Goal: Information Seeking & Learning: Learn about a topic

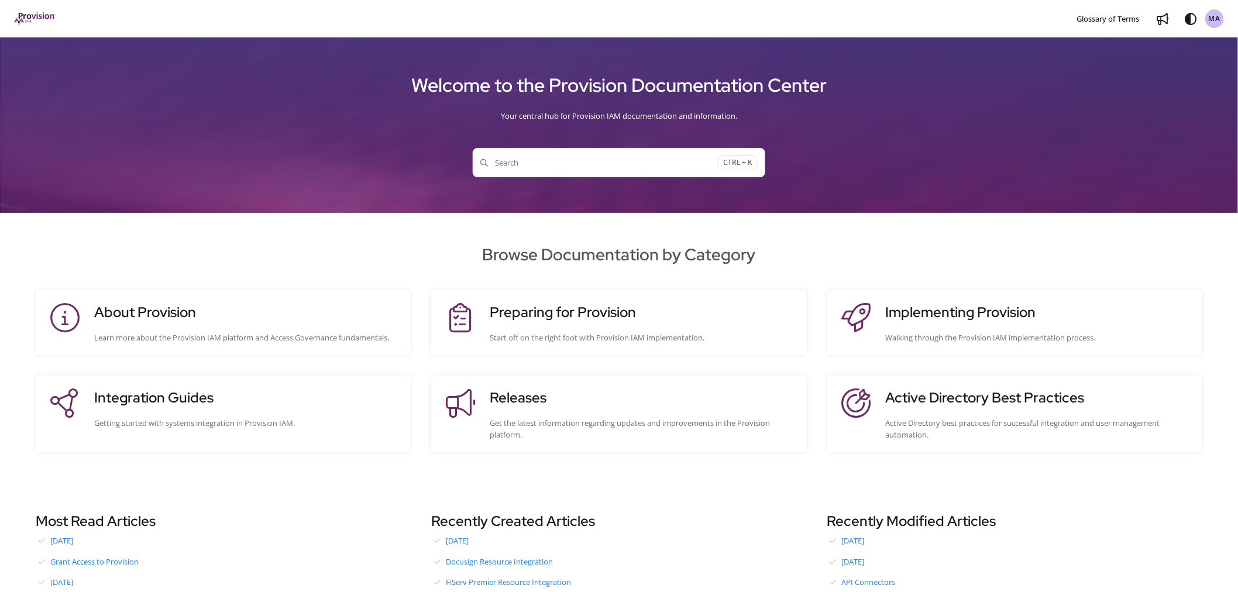
click at [538, 165] on span "Search" at bounding box center [599, 163] width 238 height 12
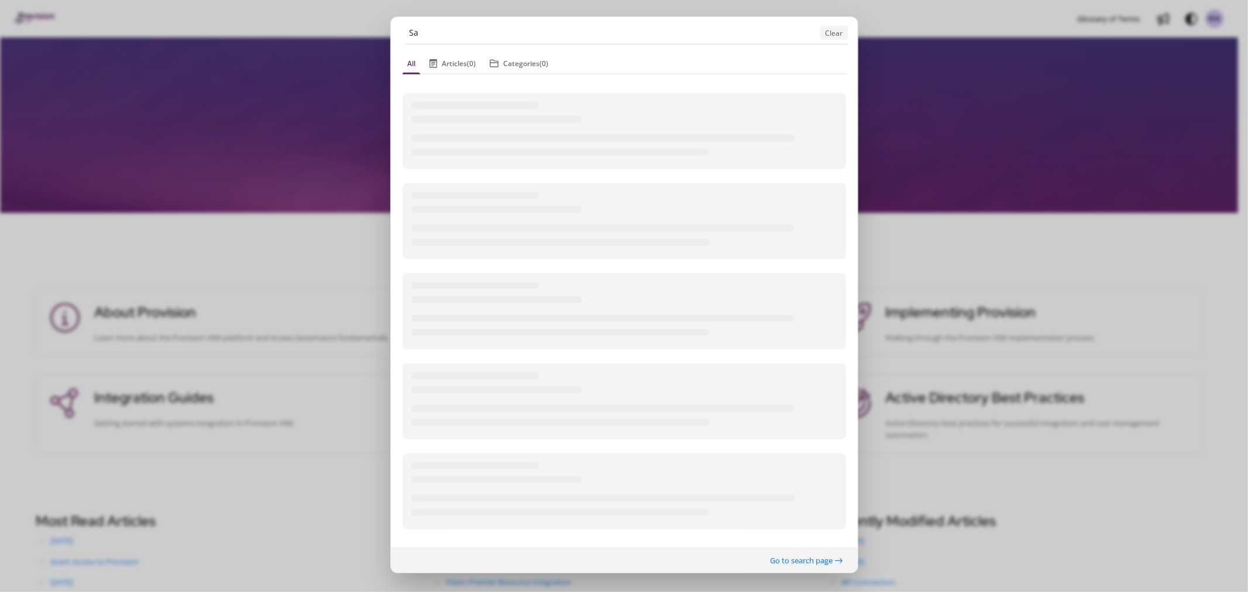
type input "S"
click at [579, 39] on input "eVault" at bounding box center [610, 33] width 411 height 22
drag, startPoint x: 455, startPoint y: 38, endPoint x: 327, endPoint y: 30, distance: 128.4
click at [327, 30] on ngb-modal-window "eVault Clear All Articles (0) Categories (0) Go to search page" at bounding box center [624, 296] width 1248 height 592
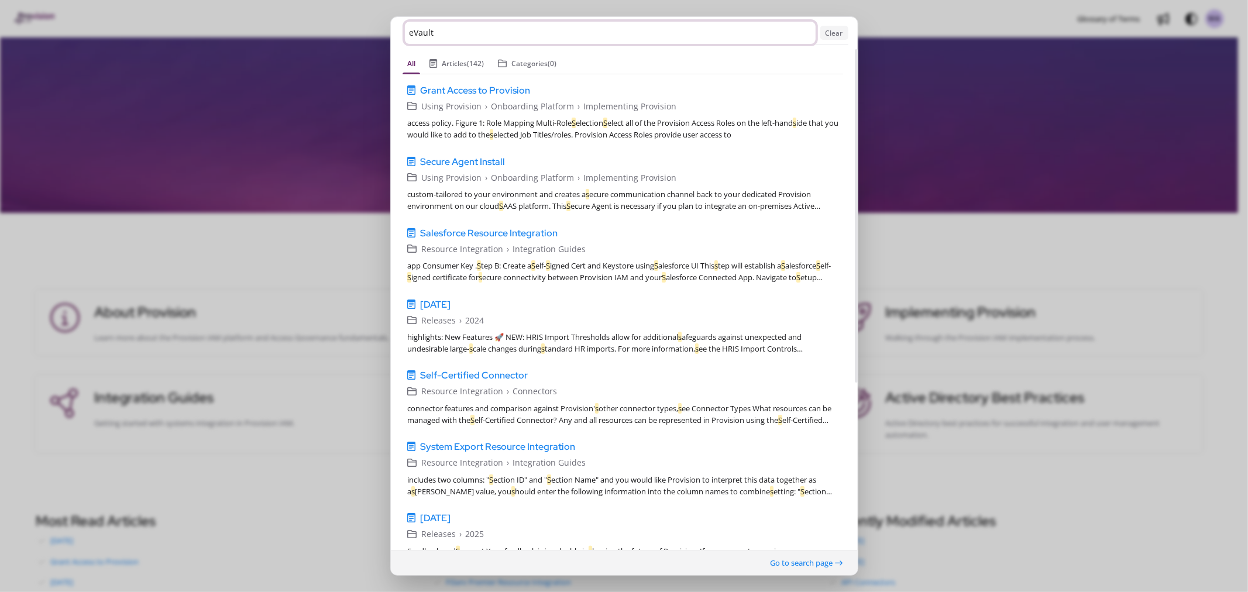
type input "A"
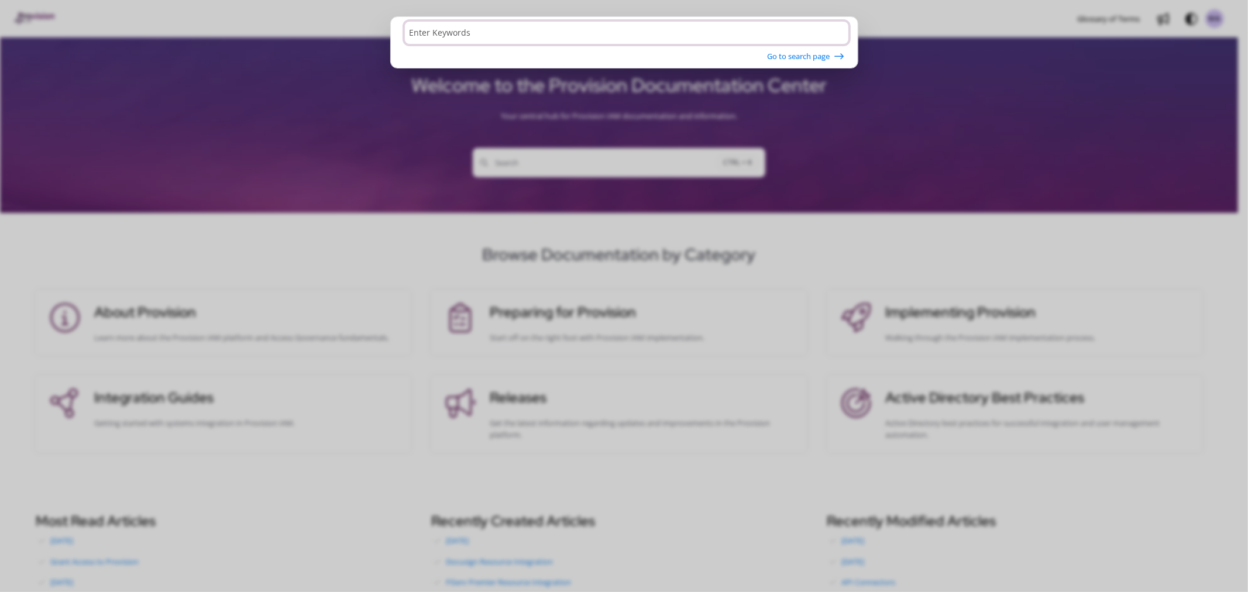
type input "A"
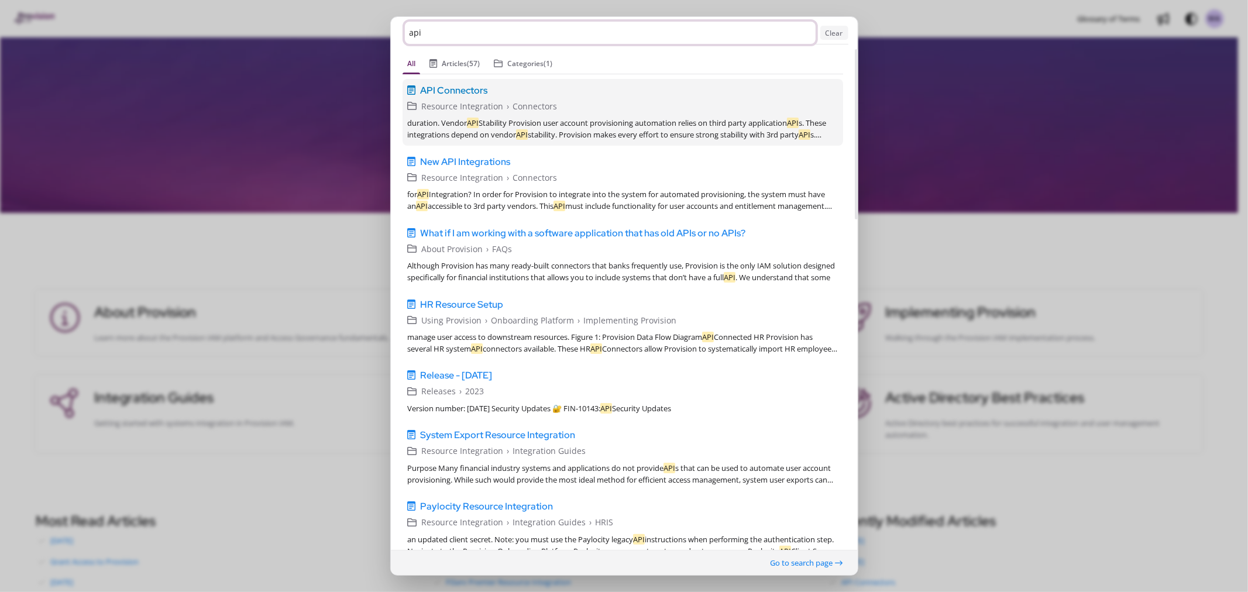
type input "api"
click at [437, 88] on span "API Connectors" at bounding box center [453, 90] width 67 height 14
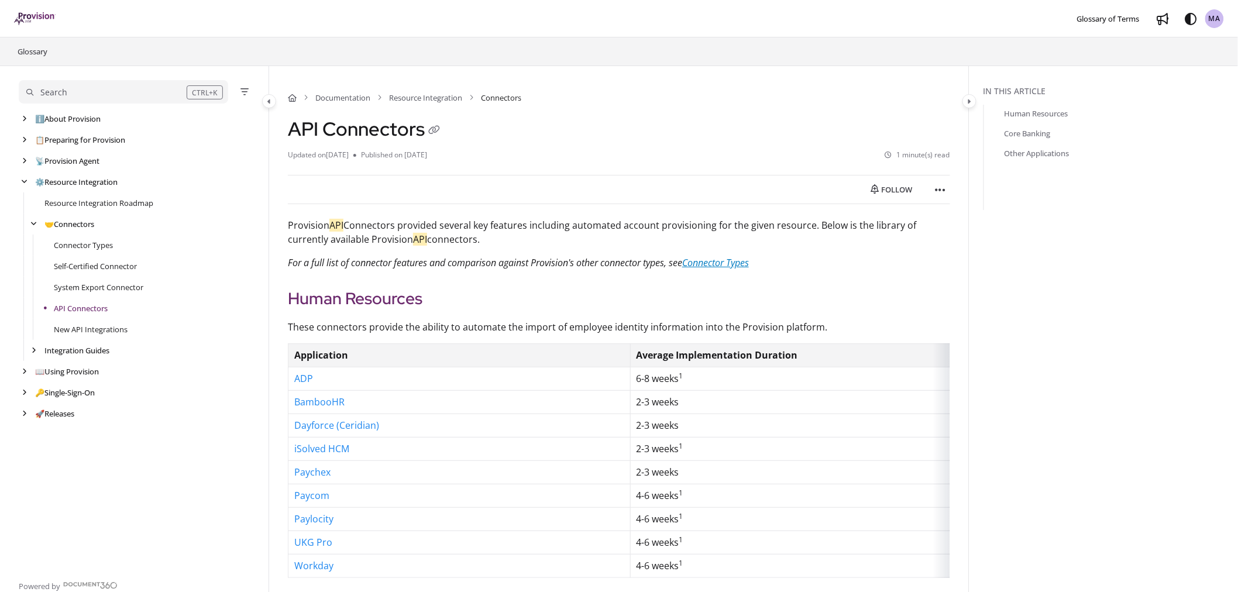
click at [720, 265] on em "Connector Types" at bounding box center [715, 262] width 67 height 13
